Goal: Information Seeking & Learning: Learn about a topic

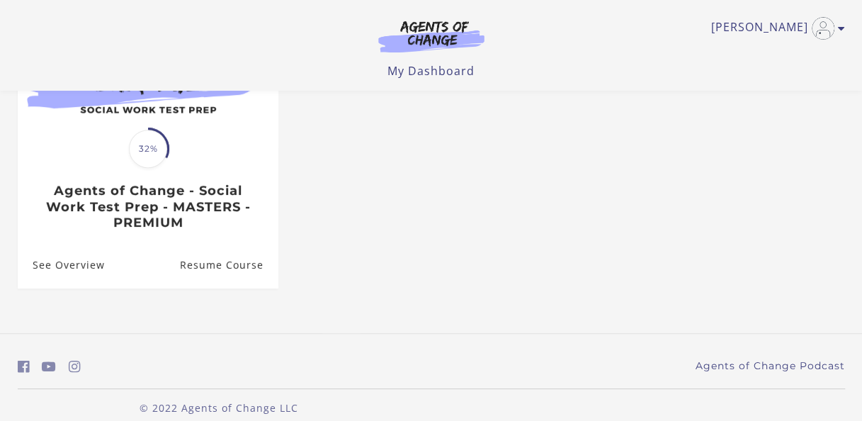
scroll to position [212, 0]
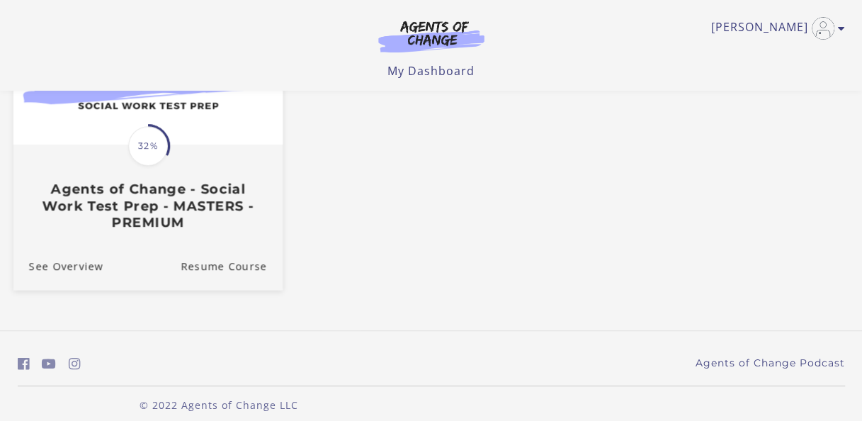
click at [142, 159] on span "32%" at bounding box center [148, 146] width 40 height 40
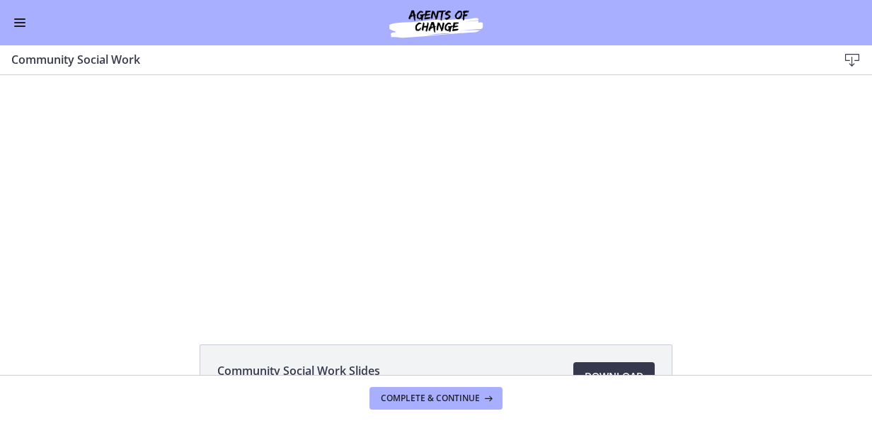
click at [657, 299] on div "The video is loading... Click for sound @keyframes VOLUME_SMALL_WAVE_FLASH { 0%…" at bounding box center [436, 193] width 872 height 237
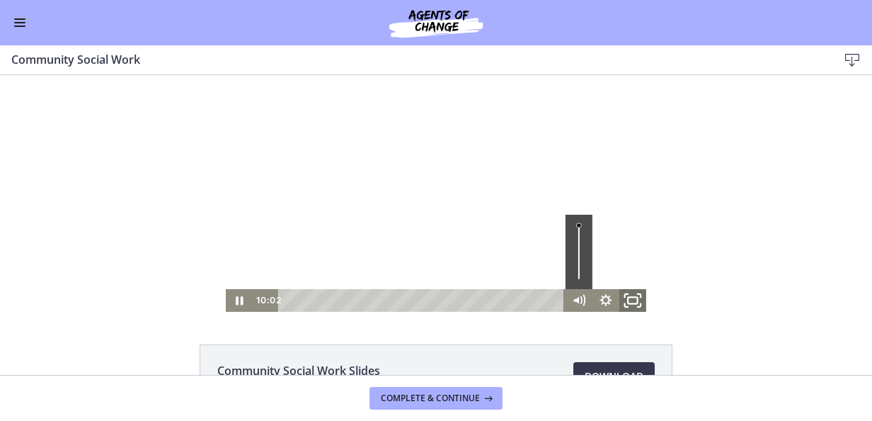
drag, startPoint x: 630, startPoint y: 299, endPoint x: 632, endPoint y: 427, distance: 128.2
click at [630, 300] on icon "Fullscreen" at bounding box center [633, 300] width 33 height 27
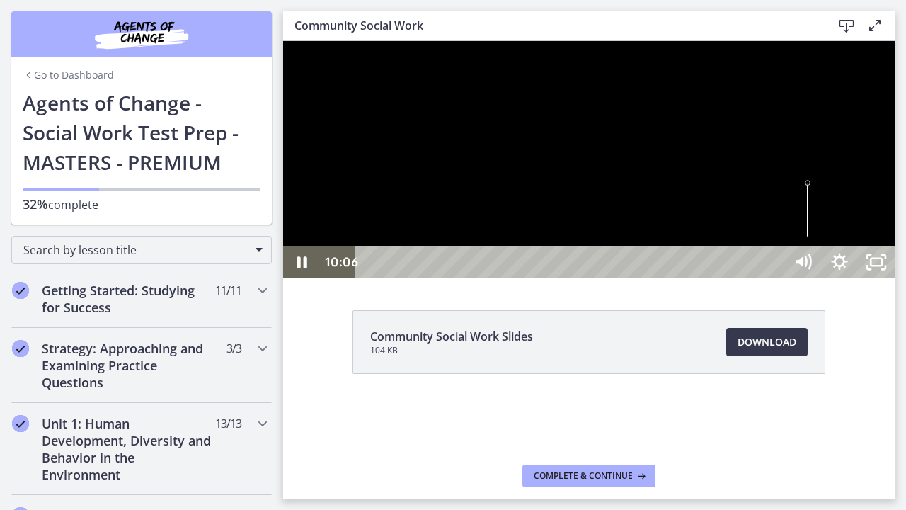
click at [707, 252] on div at bounding box center [589, 159] width 612 height 237
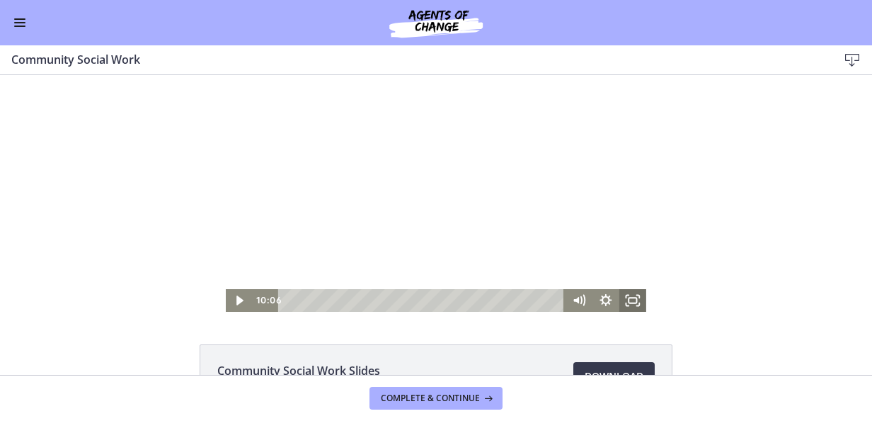
click at [628, 306] on icon "Fullscreen" at bounding box center [633, 300] width 27 height 23
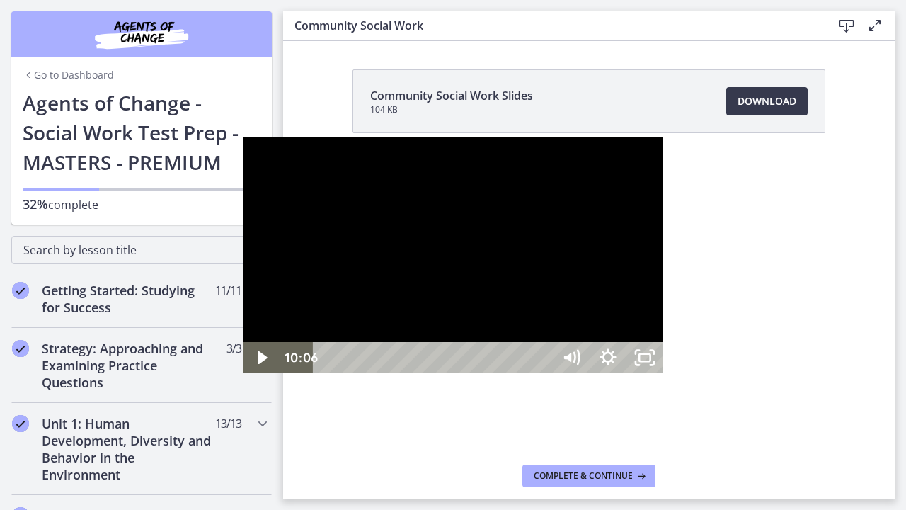
click at [331, 300] on div at bounding box center [453, 255] width 421 height 237
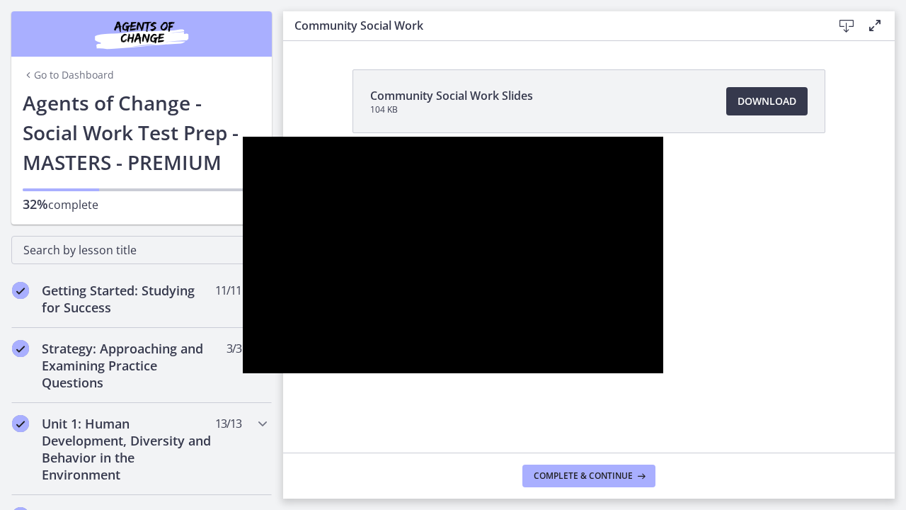
click at [243, 137] on button "Pause: cbe5qimtov91j64ic0dg.mp4" at bounding box center [243, 137] width 1 height 1
click at [243, 137] on button "Play Video: cbe5qimtov91j64ic0dg.mp4" at bounding box center [243, 137] width 1 height 1
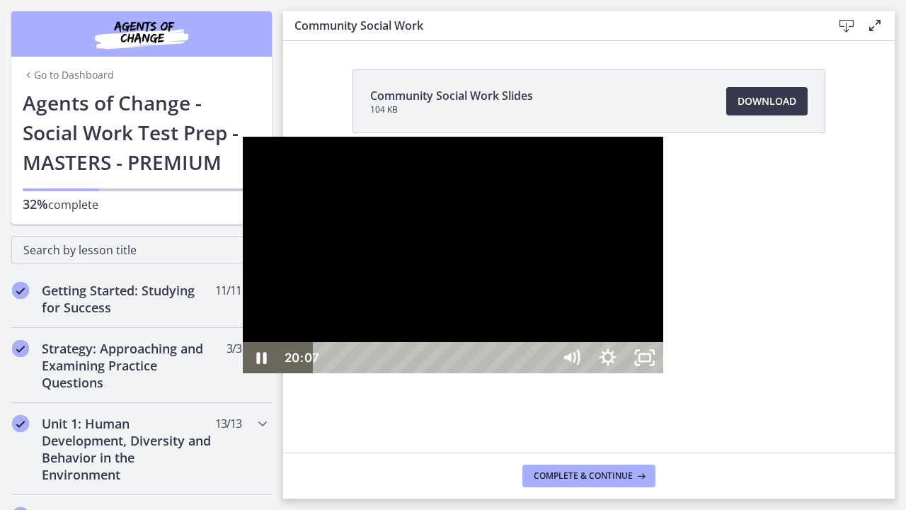
click at [574, 373] on div at bounding box center [453, 255] width 421 height 237
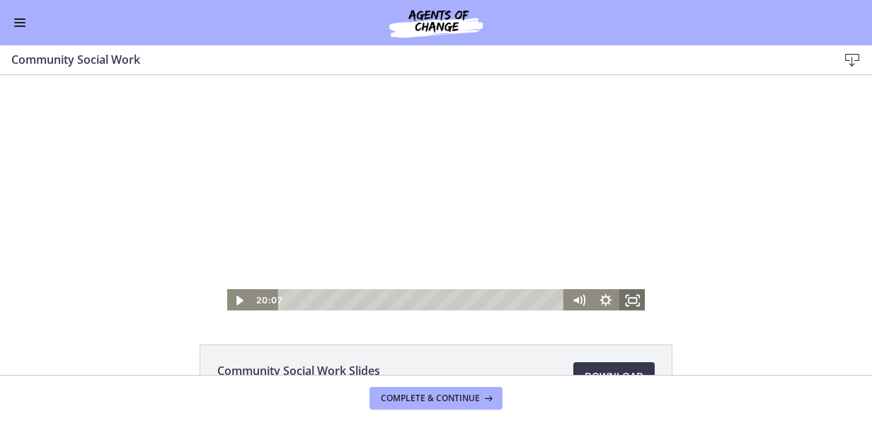
drag, startPoint x: 627, startPoint y: 300, endPoint x: 628, endPoint y: 425, distance: 124.6
click at [626, 298] on icon "Fullscreen" at bounding box center [633, 300] width 27 height 23
click at [631, 288] on div at bounding box center [436, 193] width 421 height 237
click at [365, 144] on div at bounding box center [436, 193] width 421 height 237
drag, startPoint x: 430, startPoint y: 195, endPoint x: 558, endPoint y: 261, distance: 143.8
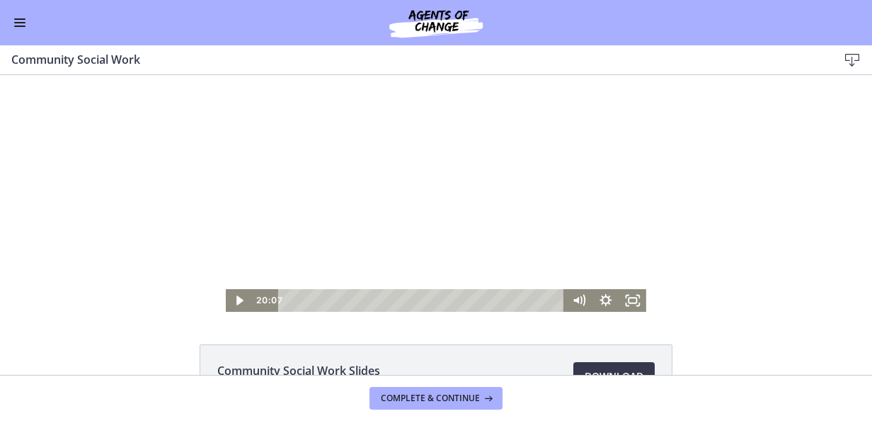
click at [430, 196] on div at bounding box center [436, 193] width 421 height 237
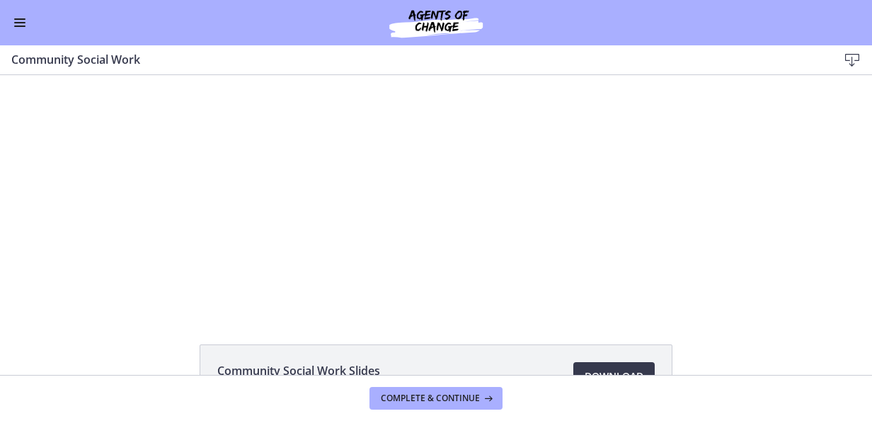
click at [623, 304] on icon "Fullscreen" at bounding box center [633, 300] width 27 height 23
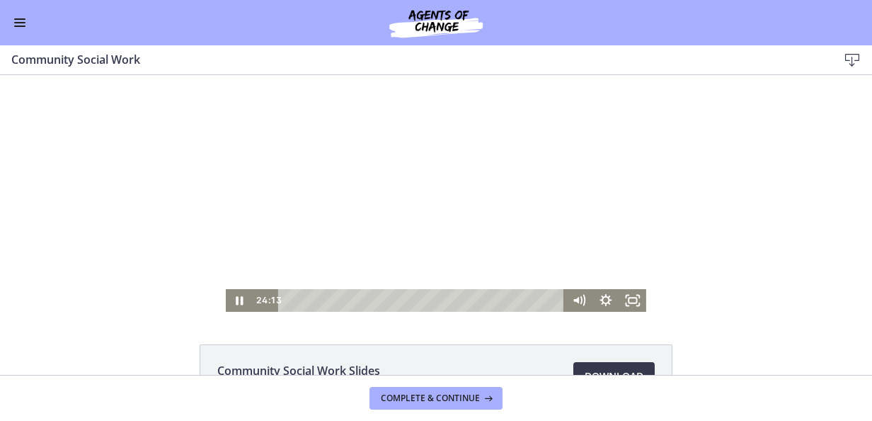
click at [418, 164] on div at bounding box center [436, 193] width 421 height 237
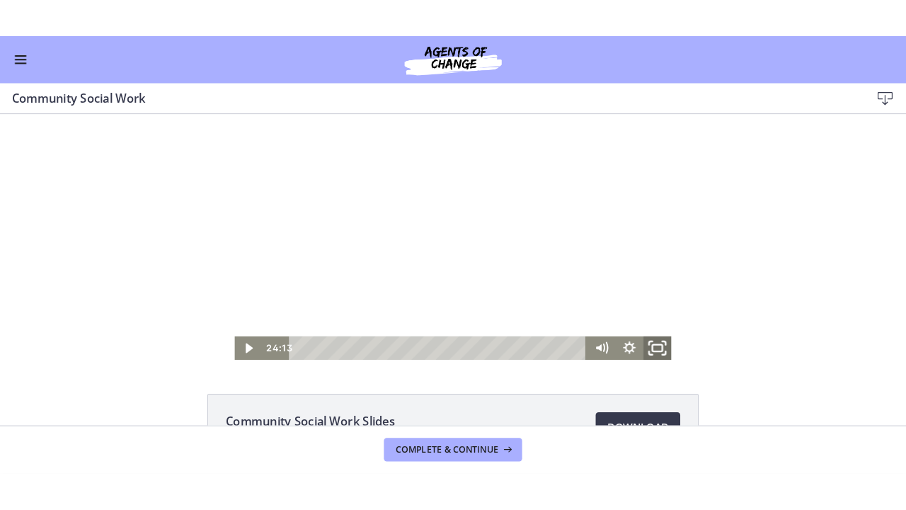
click at [638, 344] on icon "Fullscreen" at bounding box center [640, 345] width 4 height 4
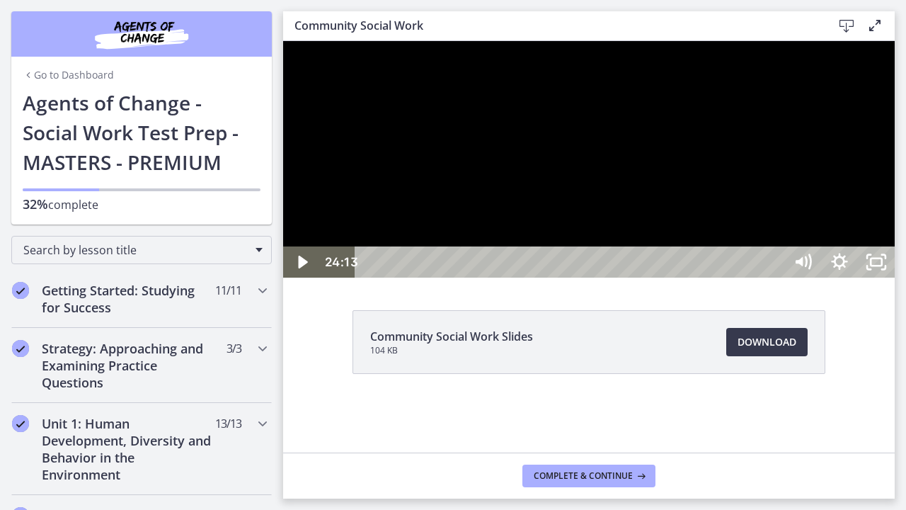
click at [843, 278] on div at bounding box center [589, 159] width 612 height 237
click at [775, 278] on div "27:24" at bounding box center [571, 261] width 407 height 31
click at [775, 278] on div "26:58" at bounding box center [571, 261] width 407 height 31
click at [775, 278] on div "26:20" at bounding box center [571, 261] width 407 height 31
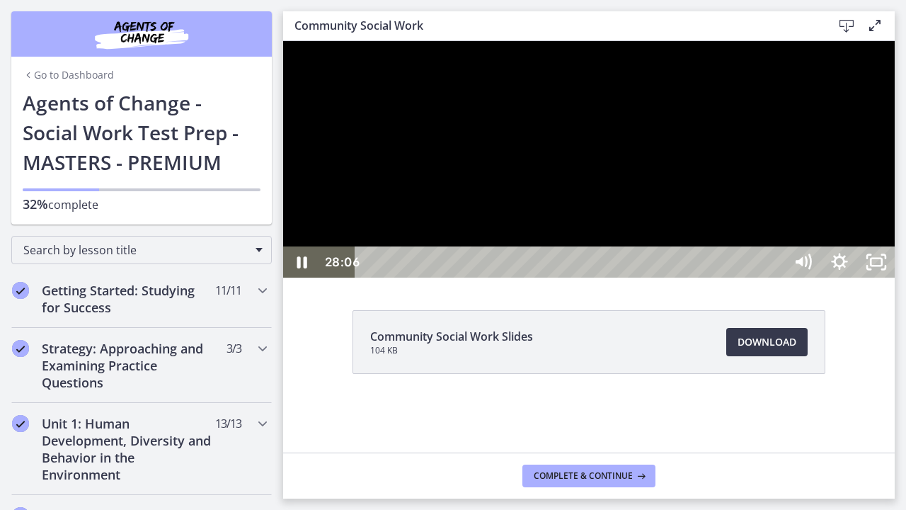
click at [775, 278] on div "29:26" at bounding box center [571, 261] width 407 height 31
click at [775, 278] on div "31:50" at bounding box center [571, 261] width 407 height 31
click at [775, 278] on div "32:14" at bounding box center [571, 261] width 407 height 31
click at [775, 278] on div "32:22" at bounding box center [571, 261] width 407 height 31
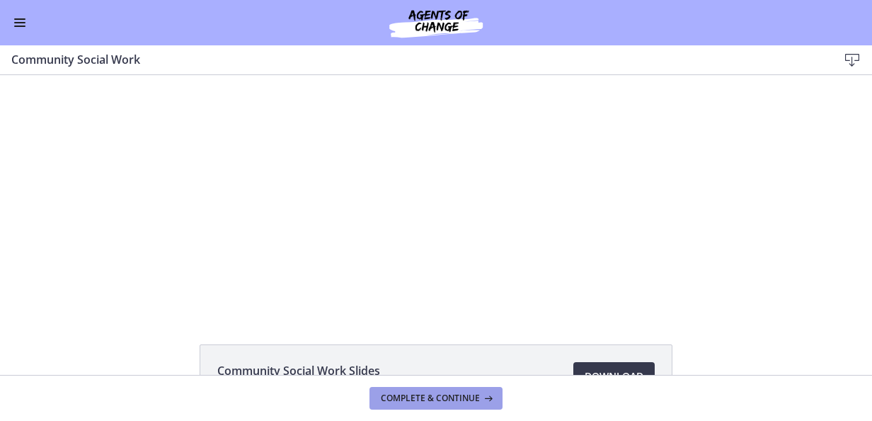
click at [467, 402] on span "Complete & continue" at bounding box center [430, 397] width 99 height 11
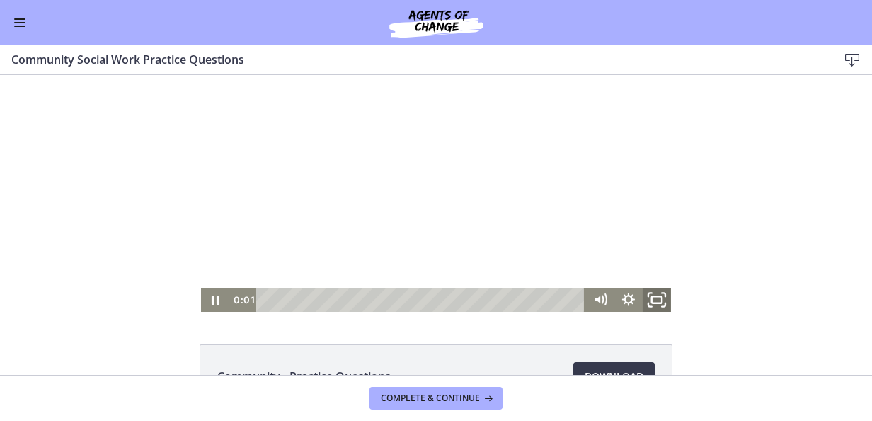
click at [664, 307] on icon "Fullscreen" at bounding box center [657, 299] width 34 height 29
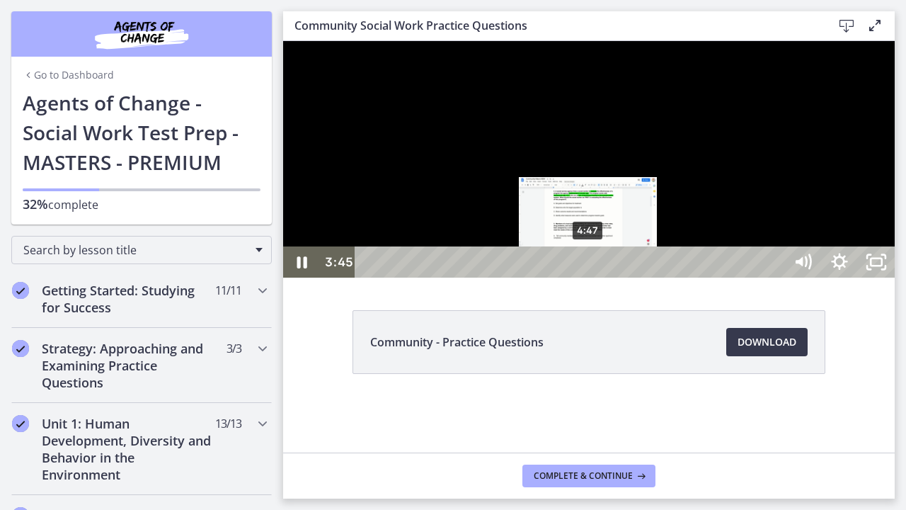
click at [591, 278] on div "4:47" at bounding box center [571, 261] width 407 height 31
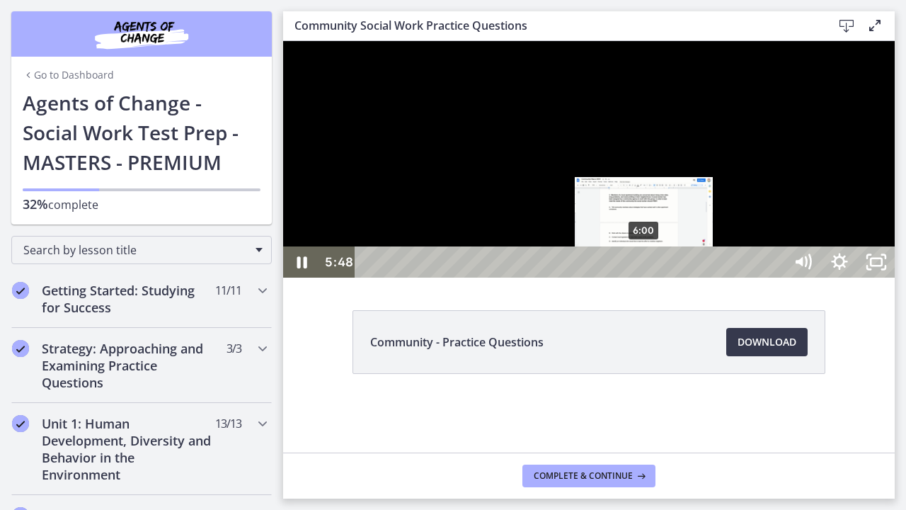
click at [645, 278] on div "6:00" at bounding box center [571, 261] width 407 height 31
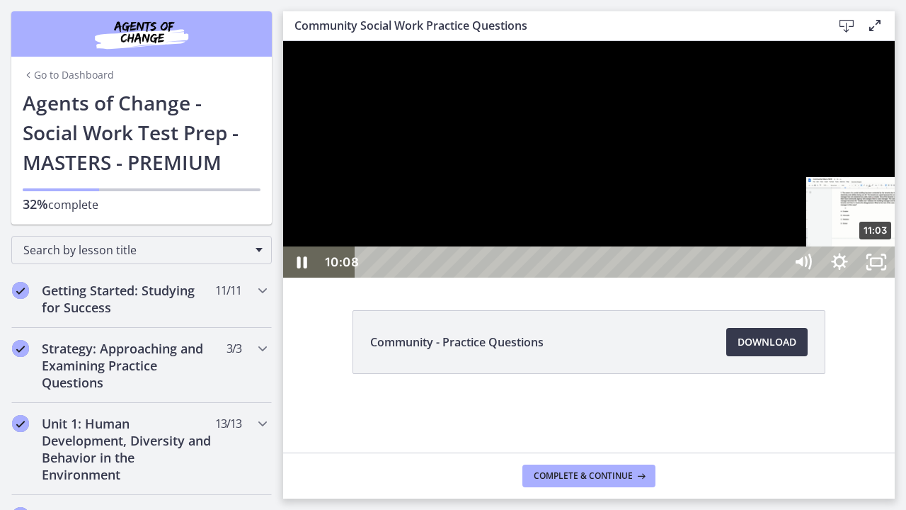
click at [775, 278] on div "11:03" at bounding box center [571, 261] width 407 height 31
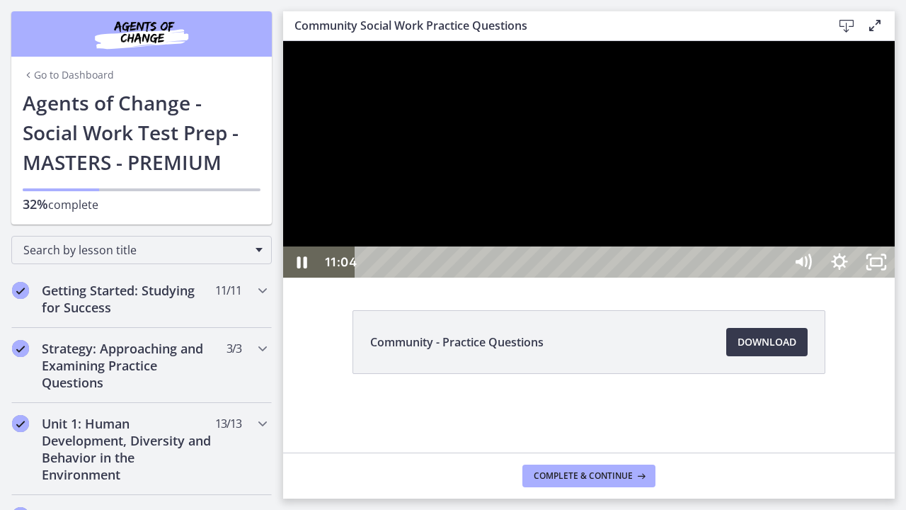
drag, startPoint x: 857, startPoint y: 246, endPoint x: 862, endPoint y: 255, distance: 10.5
click at [859, 258] on div at bounding box center [589, 159] width 612 height 237
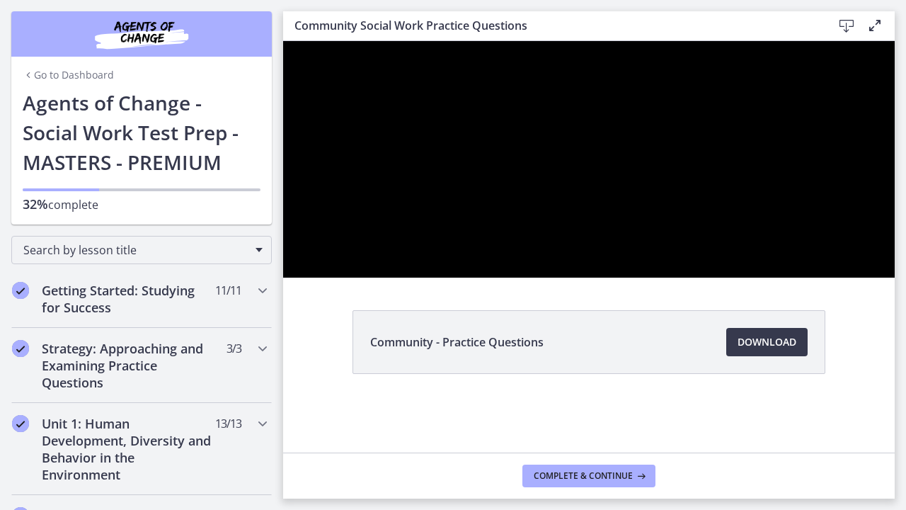
click at [283, 41] on button "Play Video: cbe5sb9t4o1cl02sigug.mp4" at bounding box center [283, 41] width 1 height 1
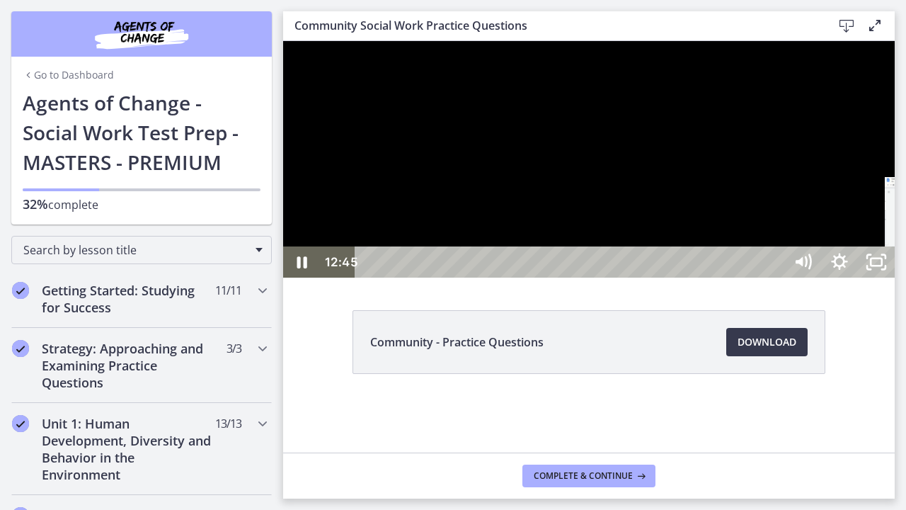
click at [775, 278] on div "12:45" at bounding box center [571, 261] width 407 height 31
click at [775, 278] on div "14:27" at bounding box center [571, 261] width 407 height 31
click at [775, 278] on div "14:32" at bounding box center [571, 261] width 407 height 31
click at [775, 278] on div "14:40" at bounding box center [571, 261] width 407 height 31
click at [775, 278] on div "14:47" at bounding box center [571, 261] width 407 height 31
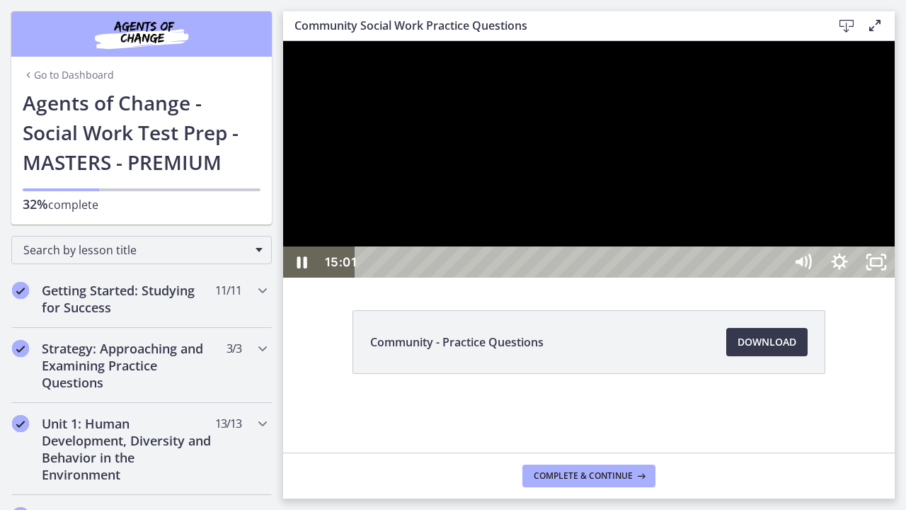
click at [775, 278] on div "15:01" at bounding box center [571, 261] width 407 height 31
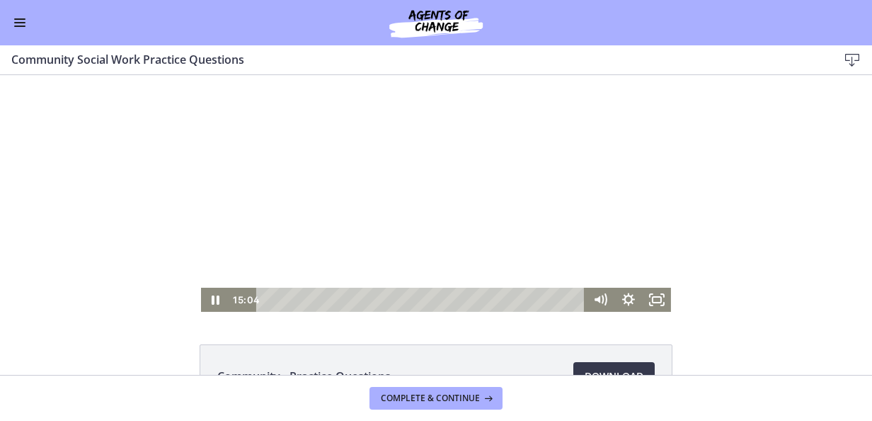
click at [333, 241] on div at bounding box center [436, 193] width 470 height 237
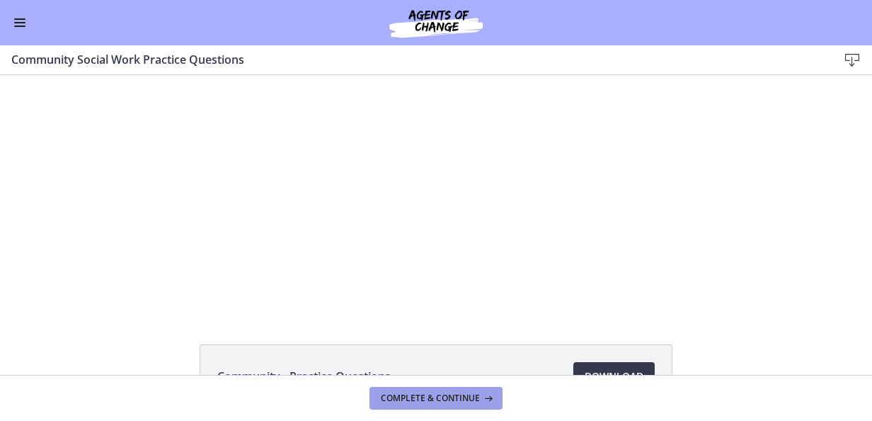
click at [431, 389] on button "Complete & continue" at bounding box center [436, 398] width 133 height 23
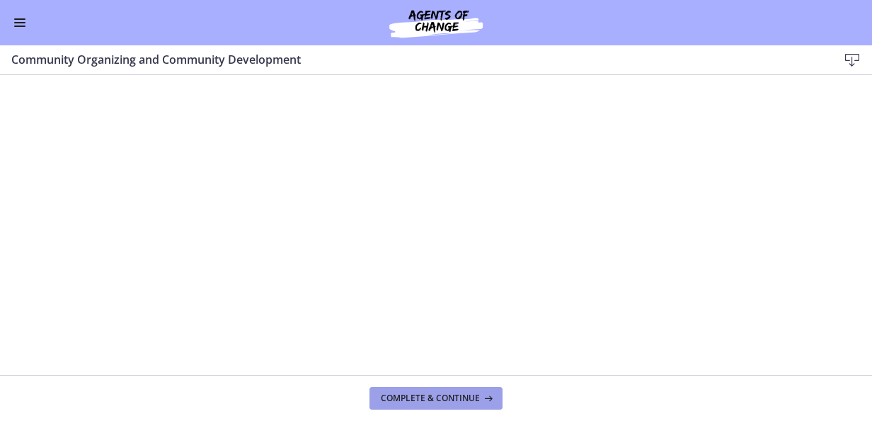
click at [427, 393] on span "Complete & continue" at bounding box center [430, 397] width 99 height 11
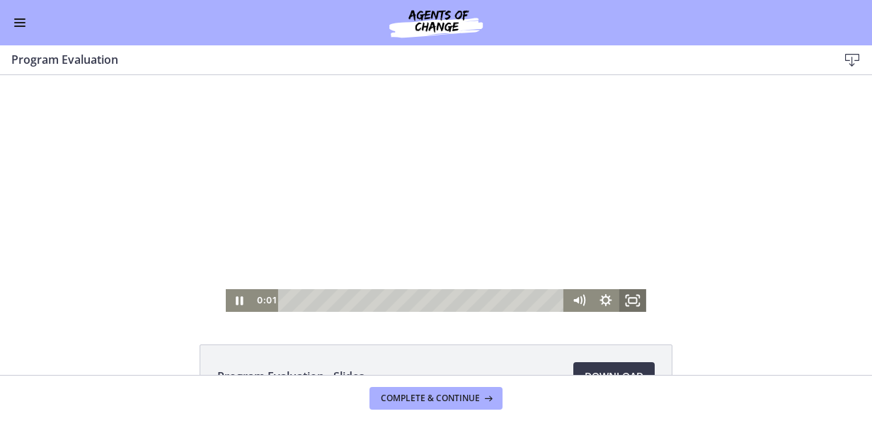
drag, startPoint x: 626, startPoint y: 292, endPoint x: 643, endPoint y: 419, distance: 128.6
click at [628, 292] on icon "Fullscreen" at bounding box center [633, 300] width 27 height 23
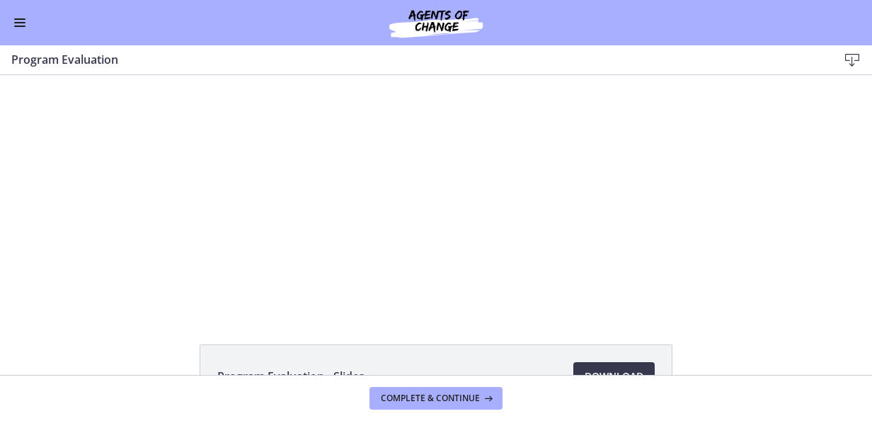
click at [18, 24] on button "Enable menu" at bounding box center [19, 22] width 17 height 17
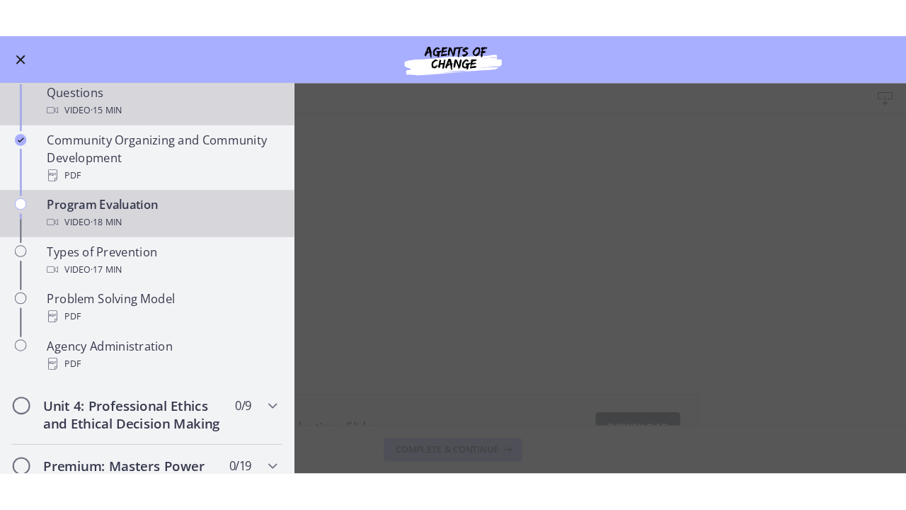
scroll to position [850, 0]
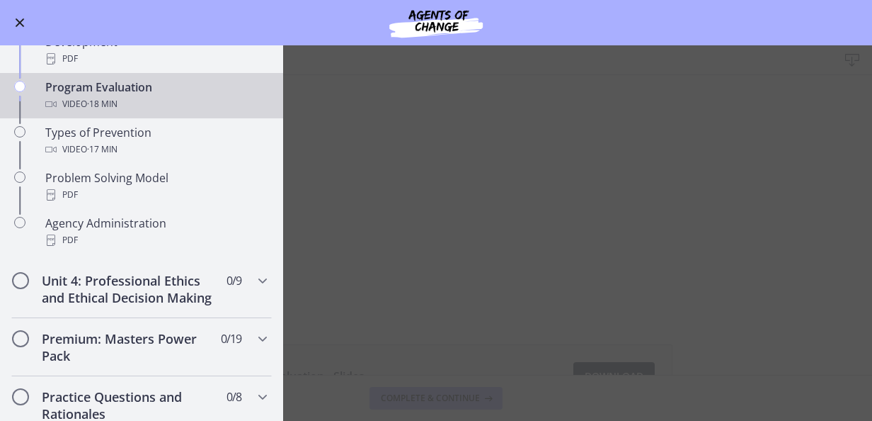
click at [11, 14] on button "Enable menu" at bounding box center [19, 22] width 17 height 17
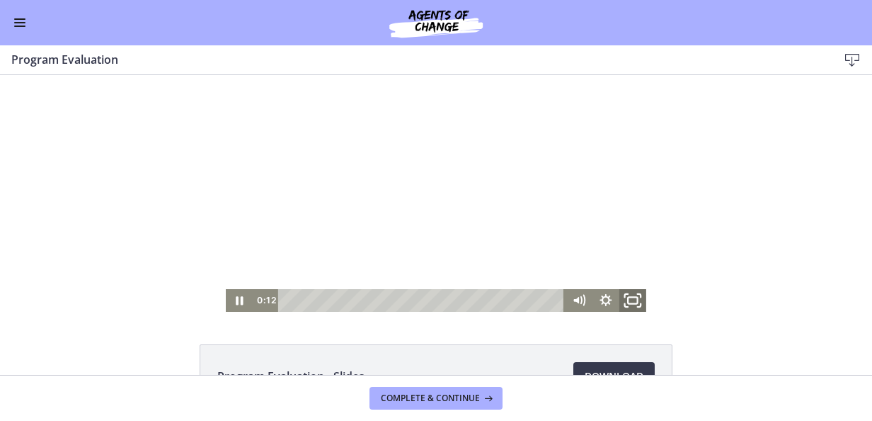
click at [623, 295] on icon "Fullscreen" at bounding box center [633, 300] width 33 height 27
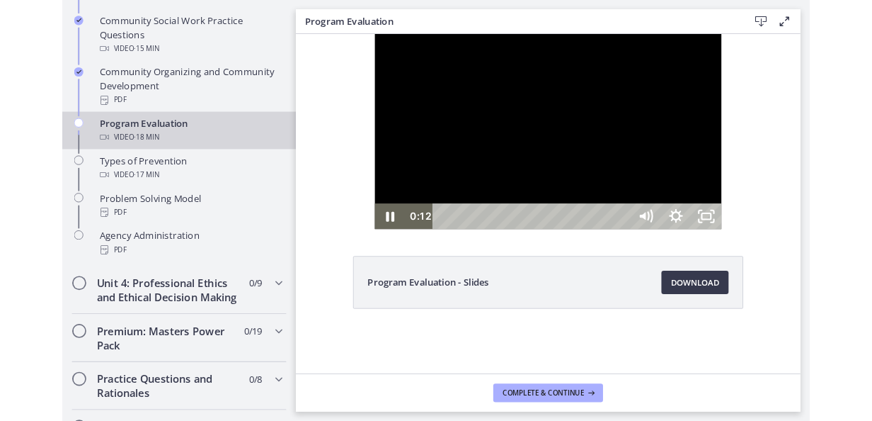
scroll to position [852, 0]
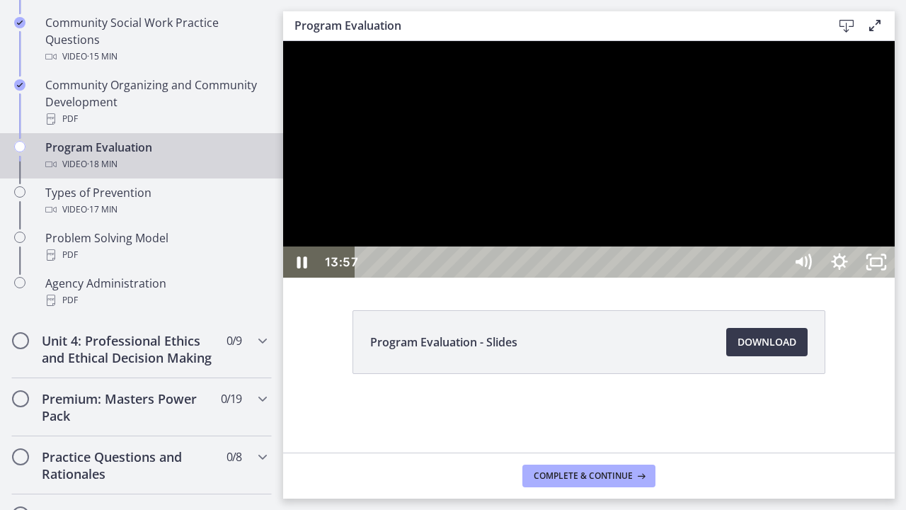
click at [872, 278] on div at bounding box center [589, 159] width 612 height 237
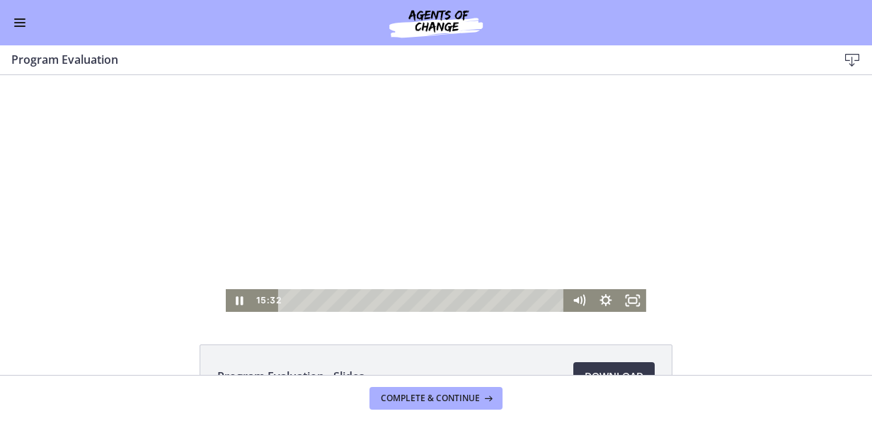
click at [508, 268] on div at bounding box center [436, 193] width 421 height 237
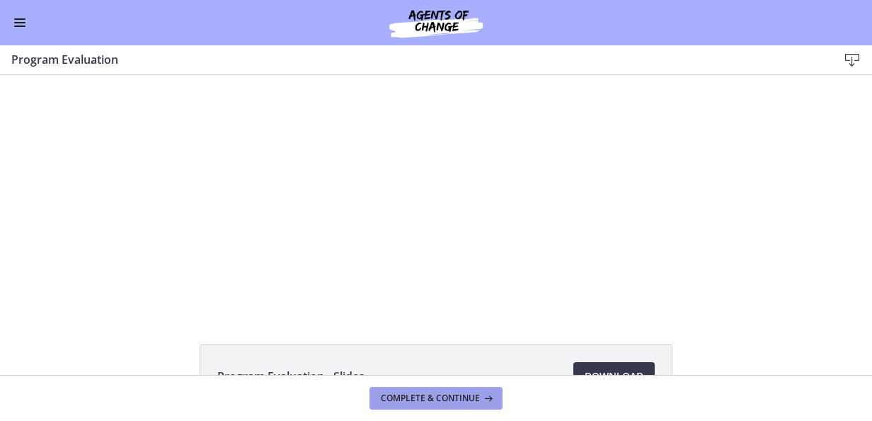
click at [445, 406] on button "Complete & continue" at bounding box center [436, 398] width 133 height 23
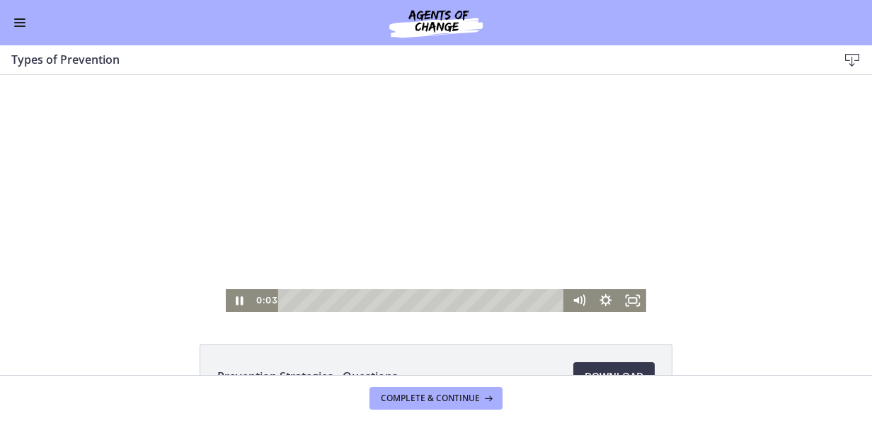
click at [353, 254] on div at bounding box center [436, 193] width 421 height 237
